Goal: Transaction & Acquisition: Book appointment/travel/reservation

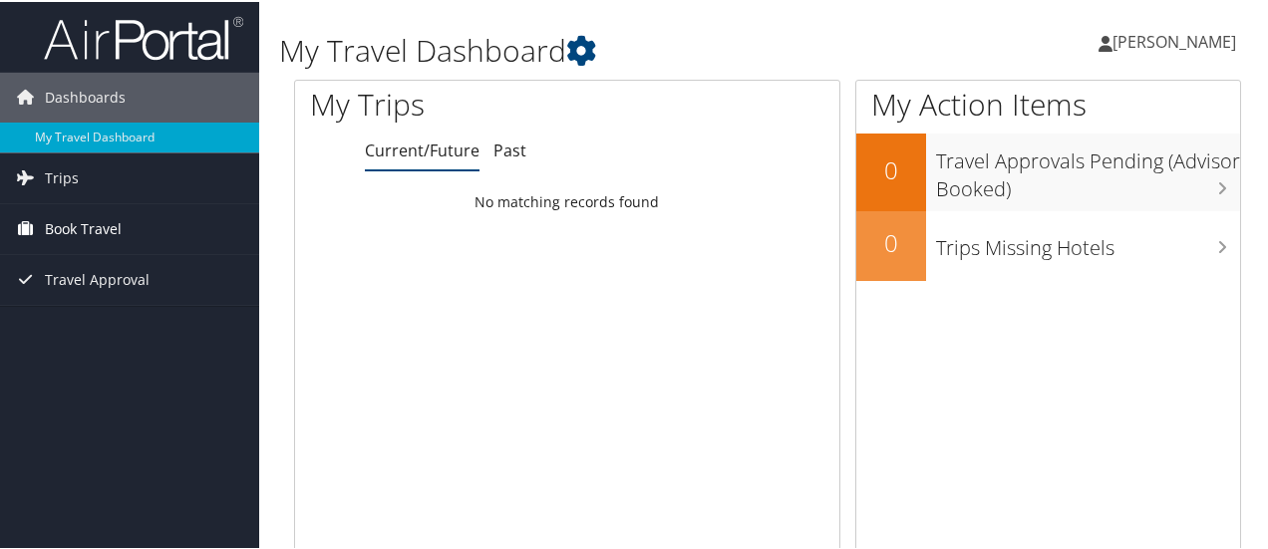
click at [93, 224] on span "Book Travel" at bounding box center [83, 227] width 77 height 50
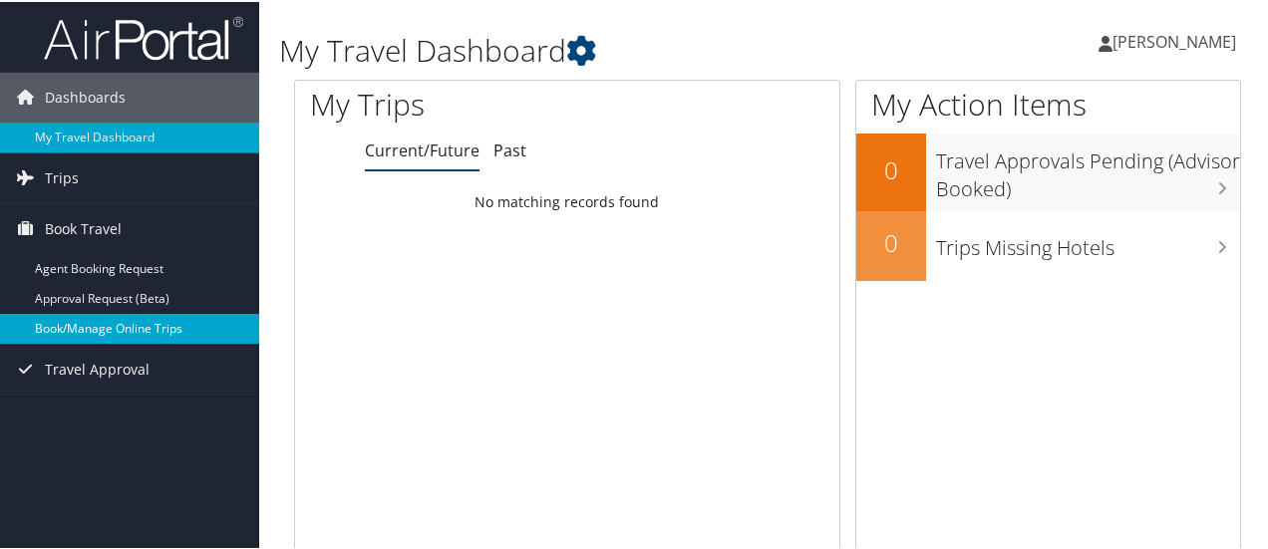
click at [90, 332] on link "Book/Manage Online Trips" at bounding box center [129, 327] width 259 height 30
click at [78, 330] on link "Book/Manage Online Trips" at bounding box center [129, 327] width 259 height 30
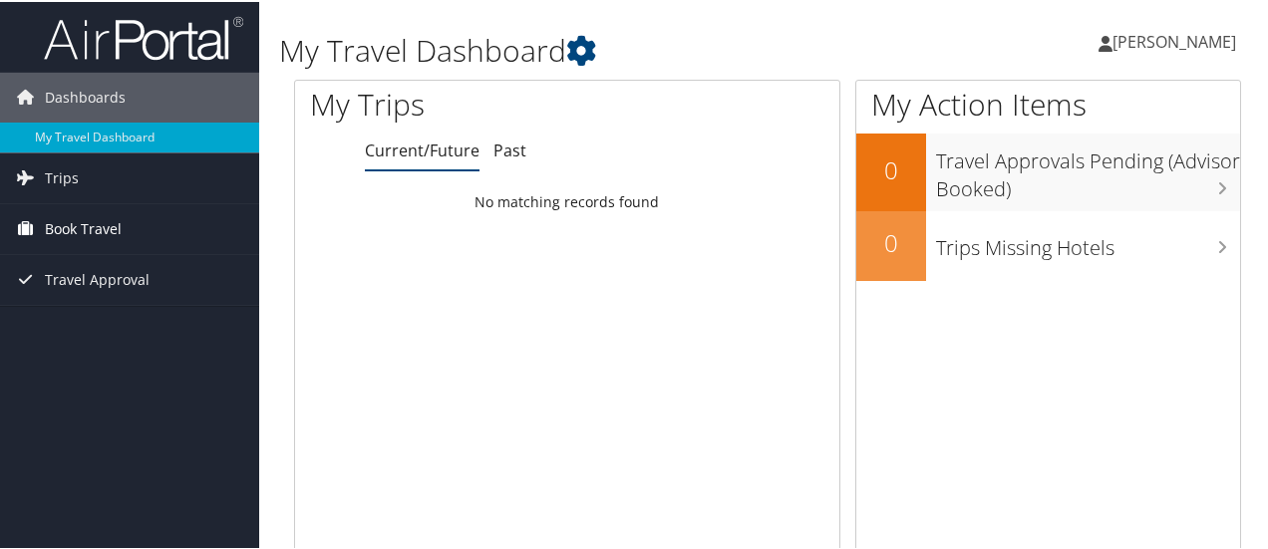
click at [98, 214] on span "Book Travel" at bounding box center [83, 227] width 77 height 50
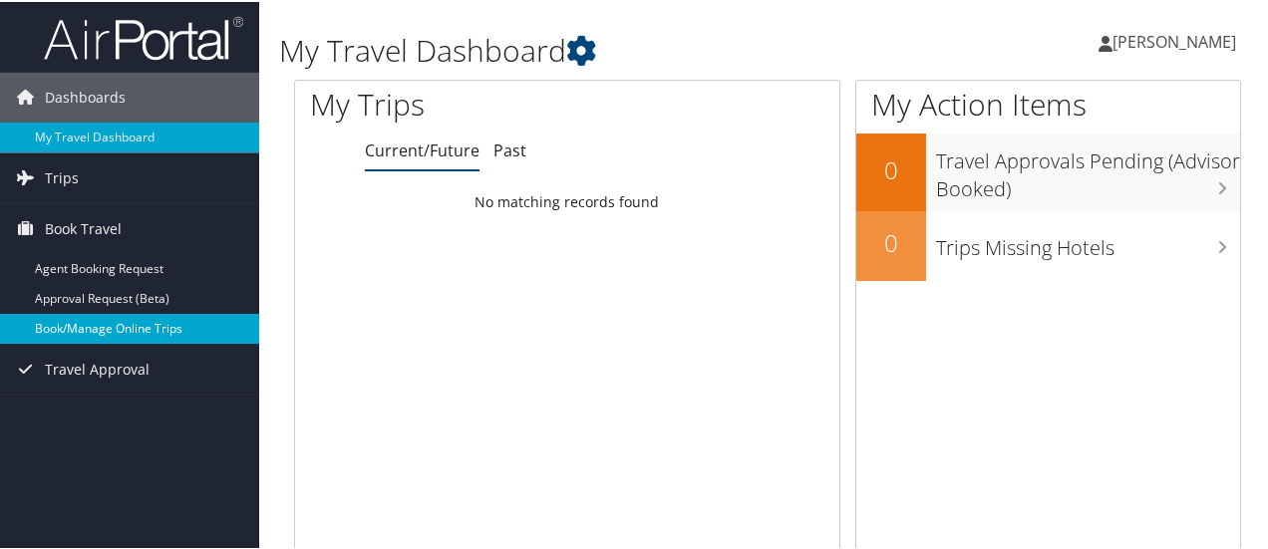
click at [97, 322] on link "Book/Manage Online Trips" at bounding box center [129, 327] width 259 height 30
